Goal: Task Accomplishment & Management: Use online tool/utility

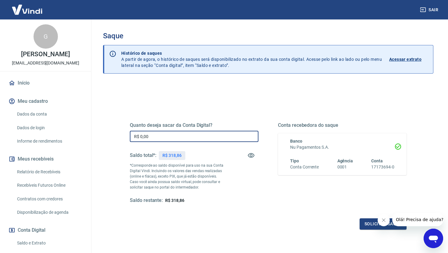
click at [175, 138] on input "R$ 0,00" at bounding box center [194, 136] width 129 height 11
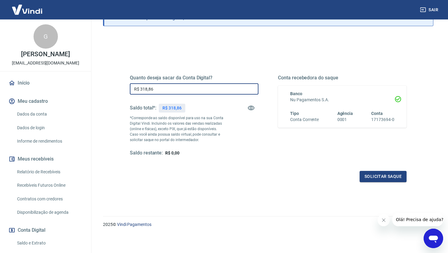
type input "R$ 318,86"
click at [382, 173] on button "Solicitar saque" at bounding box center [383, 176] width 47 height 11
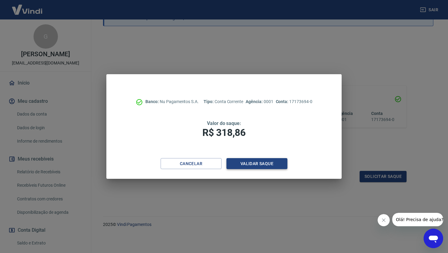
click at [266, 166] on button "Validar saque" at bounding box center [256, 163] width 61 height 11
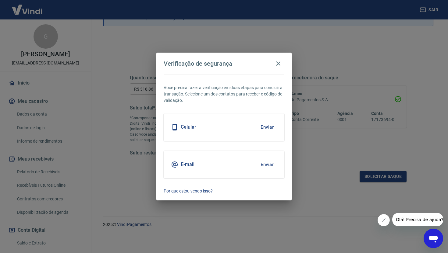
click at [269, 129] on button "Enviar" at bounding box center [267, 127] width 20 height 13
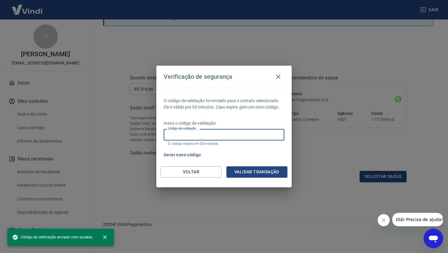
click at [231, 136] on input "Código de validação" at bounding box center [224, 134] width 121 height 11
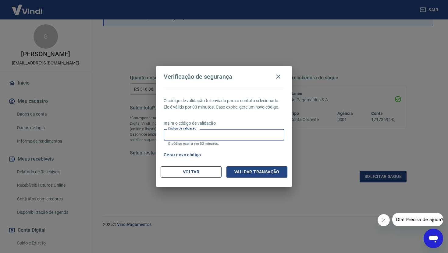
click at [195, 168] on button "Voltar" at bounding box center [191, 172] width 61 height 11
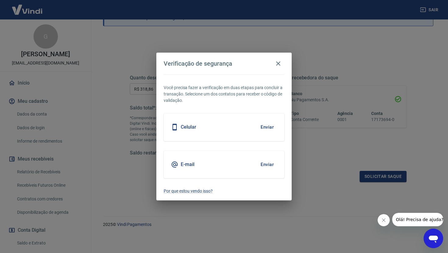
click at [266, 166] on button "Enviar" at bounding box center [267, 164] width 20 height 13
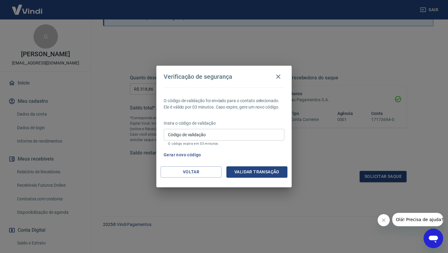
click at [188, 134] on input "Código de validação" at bounding box center [224, 134] width 121 height 11
paste input "249550"
type input "249550"
click at [258, 171] on button "Validar transação" at bounding box center [256, 172] width 61 height 11
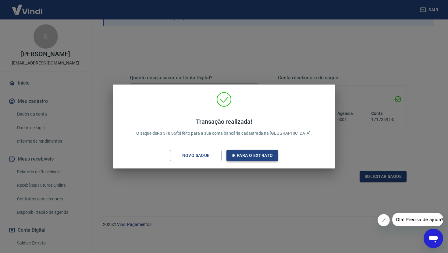
click at [253, 155] on button "Ir para o extrato" at bounding box center [251, 155] width 51 height 11
